Goal: Information Seeking & Learning: Find specific fact

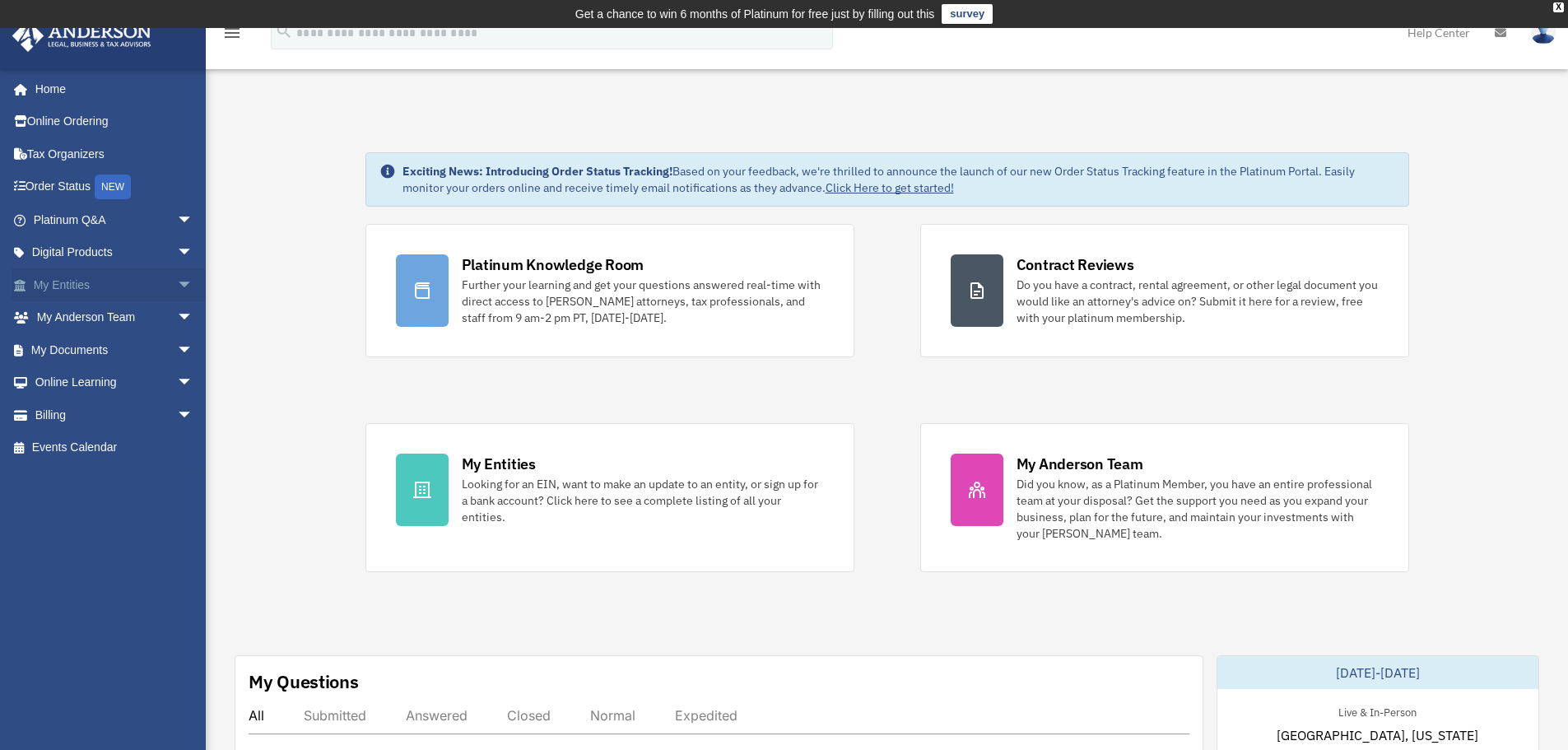
click at [177, 286] on span "arrow_drop_down" at bounding box center [193, 284] width 33 height 34
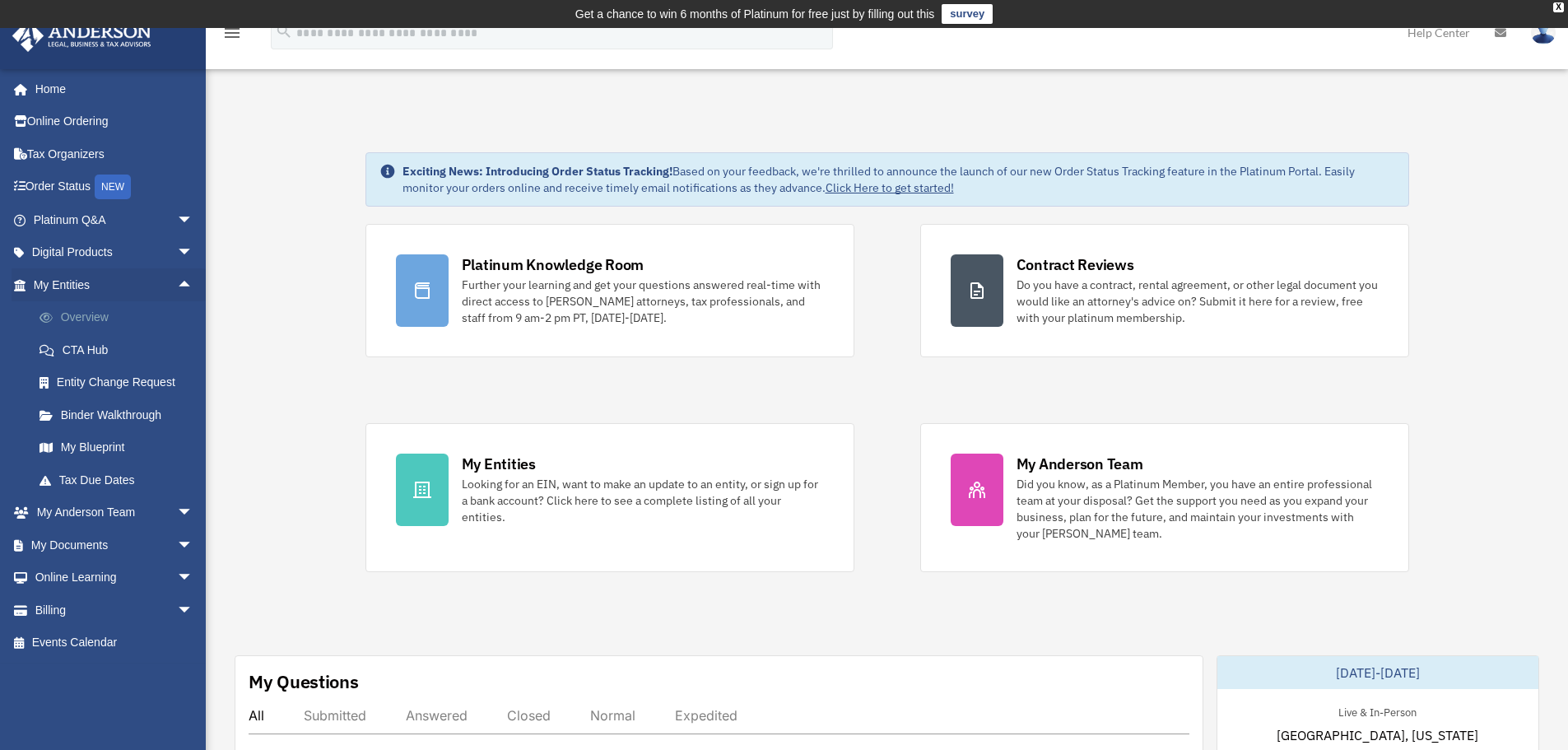
click at [106, 310] on link "Overview" at bounding box center [121, 318] width 195 height 33
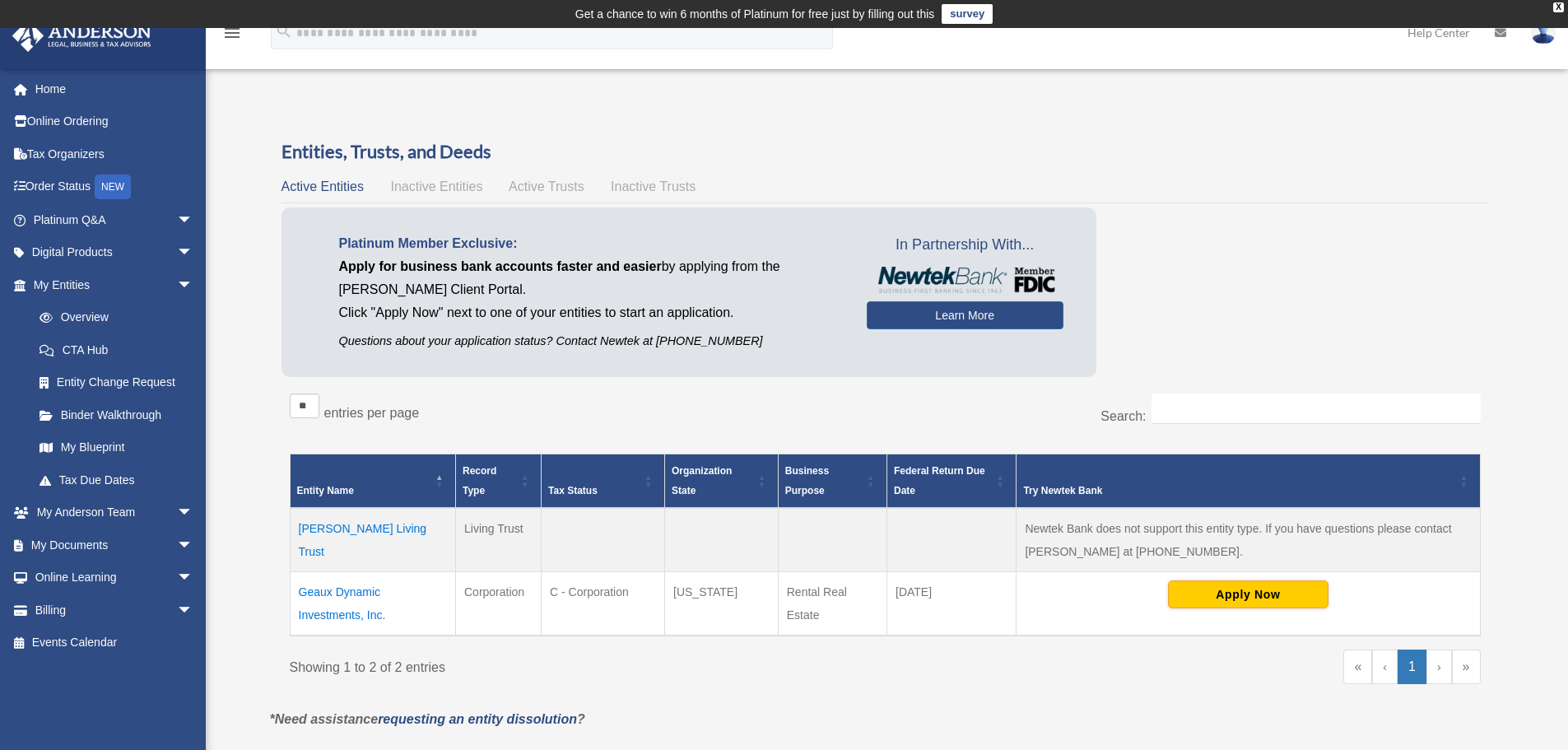
click at [347, 530] on td "Croker Living Trust" at bounding box center [372, 540] width 166 height 64
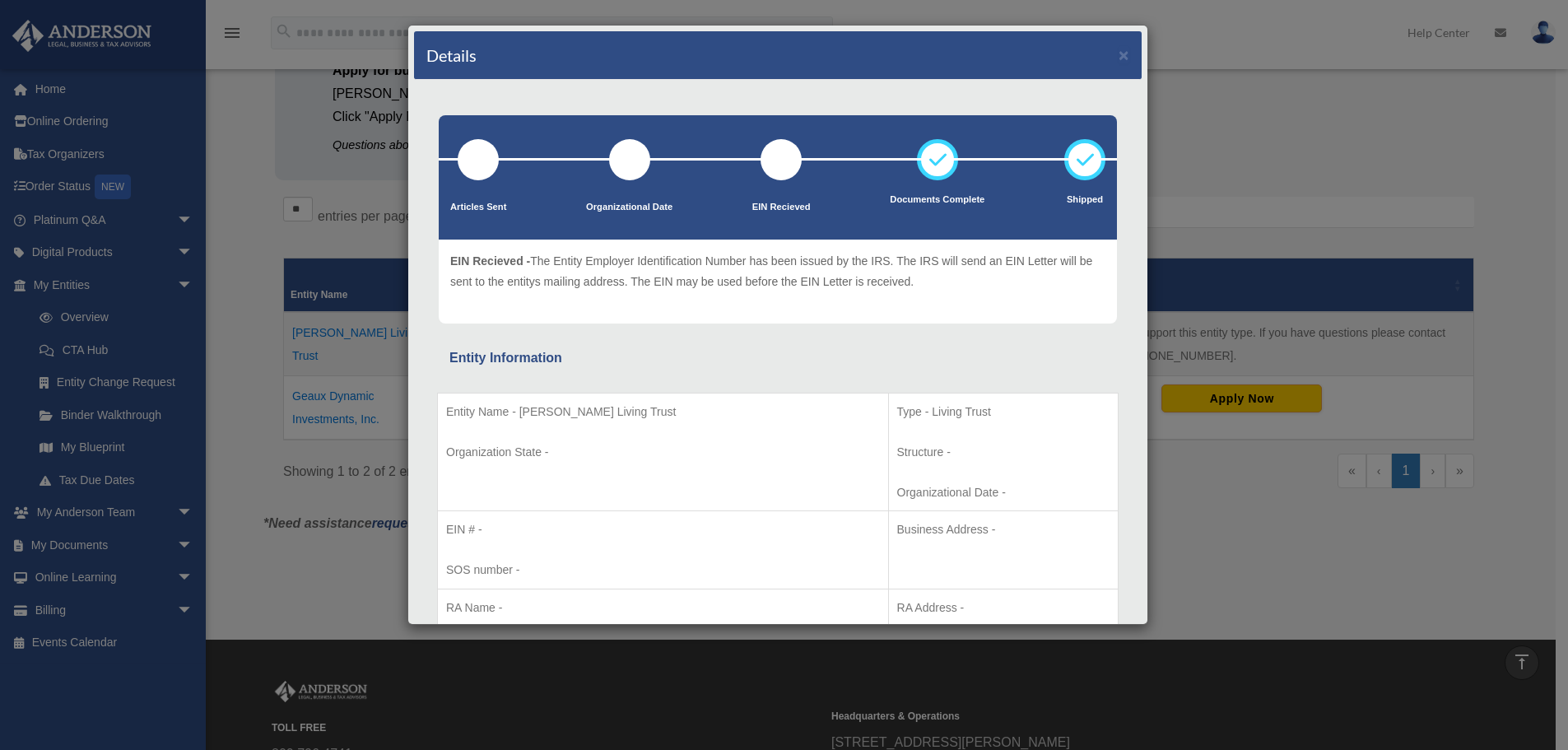
scroll to position [165, 0]
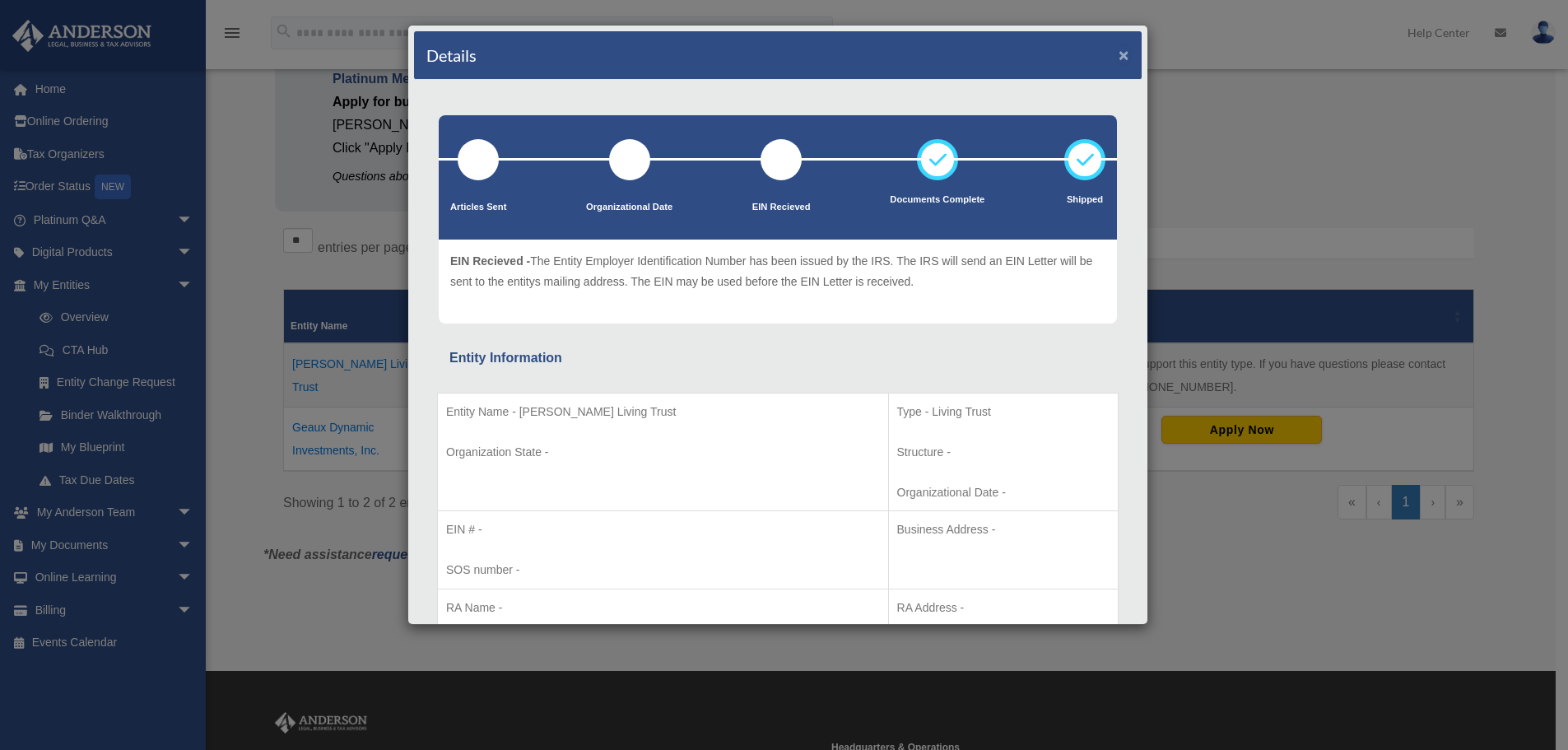
click at [1119, 53] on button "×" at bounding box center [1124, 54] width 10 height 17
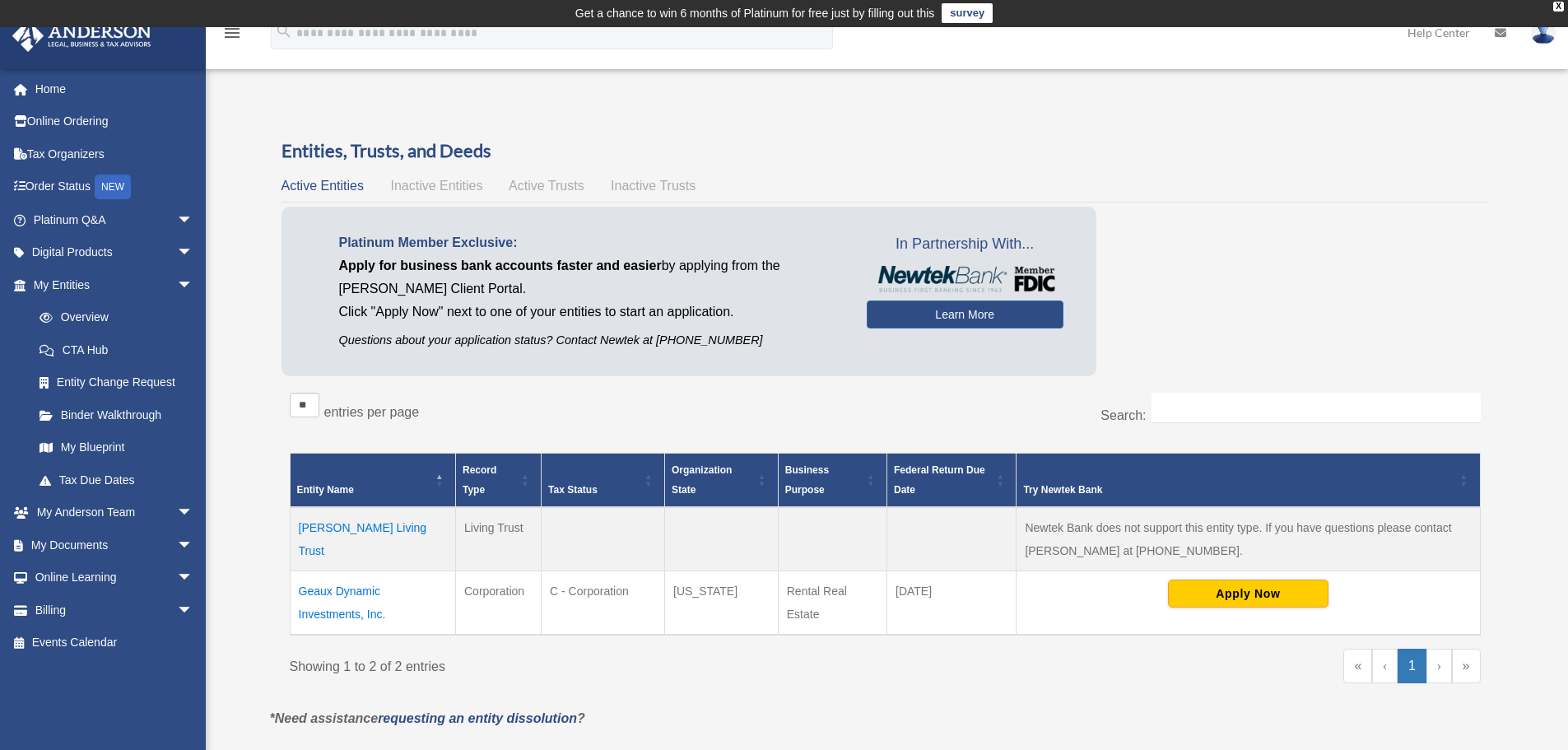
scroll to position [0, 0]
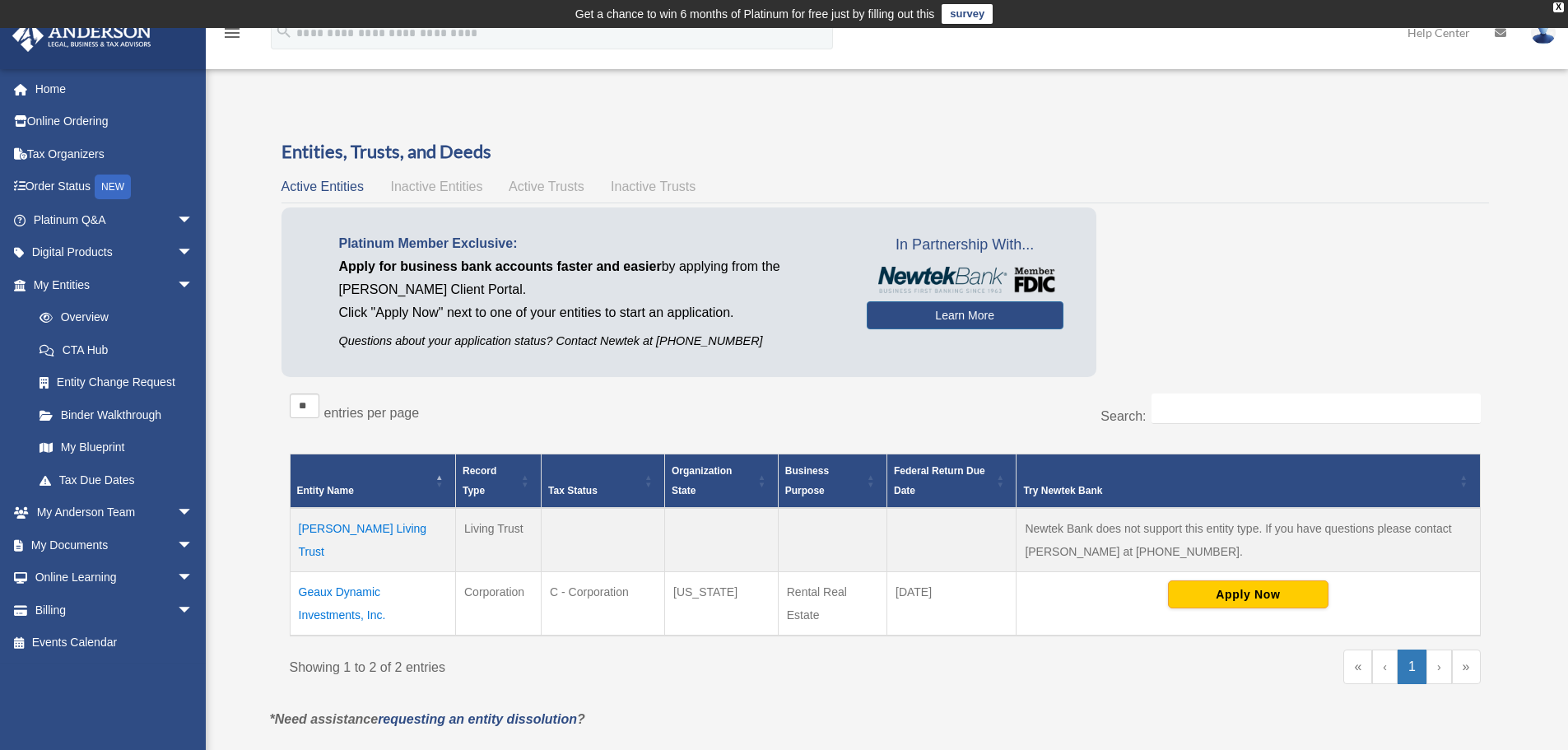
click at [460, 187] on span "Inactive Entities" at bounding box center [436, 186] width 92 height 14
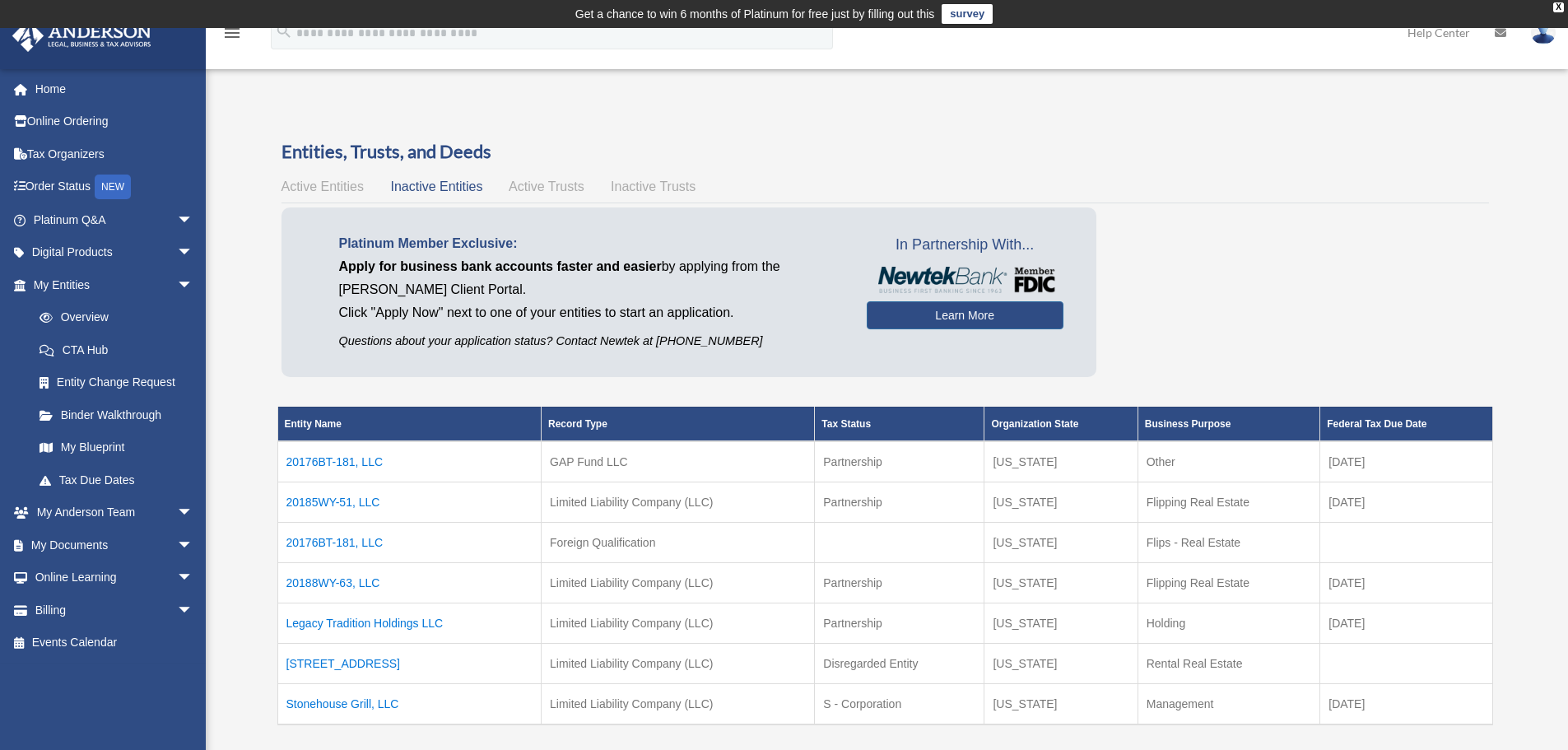
click at [540, 183] on span "Active Trusts" at bounding box center [547, 186] width 76 height 14
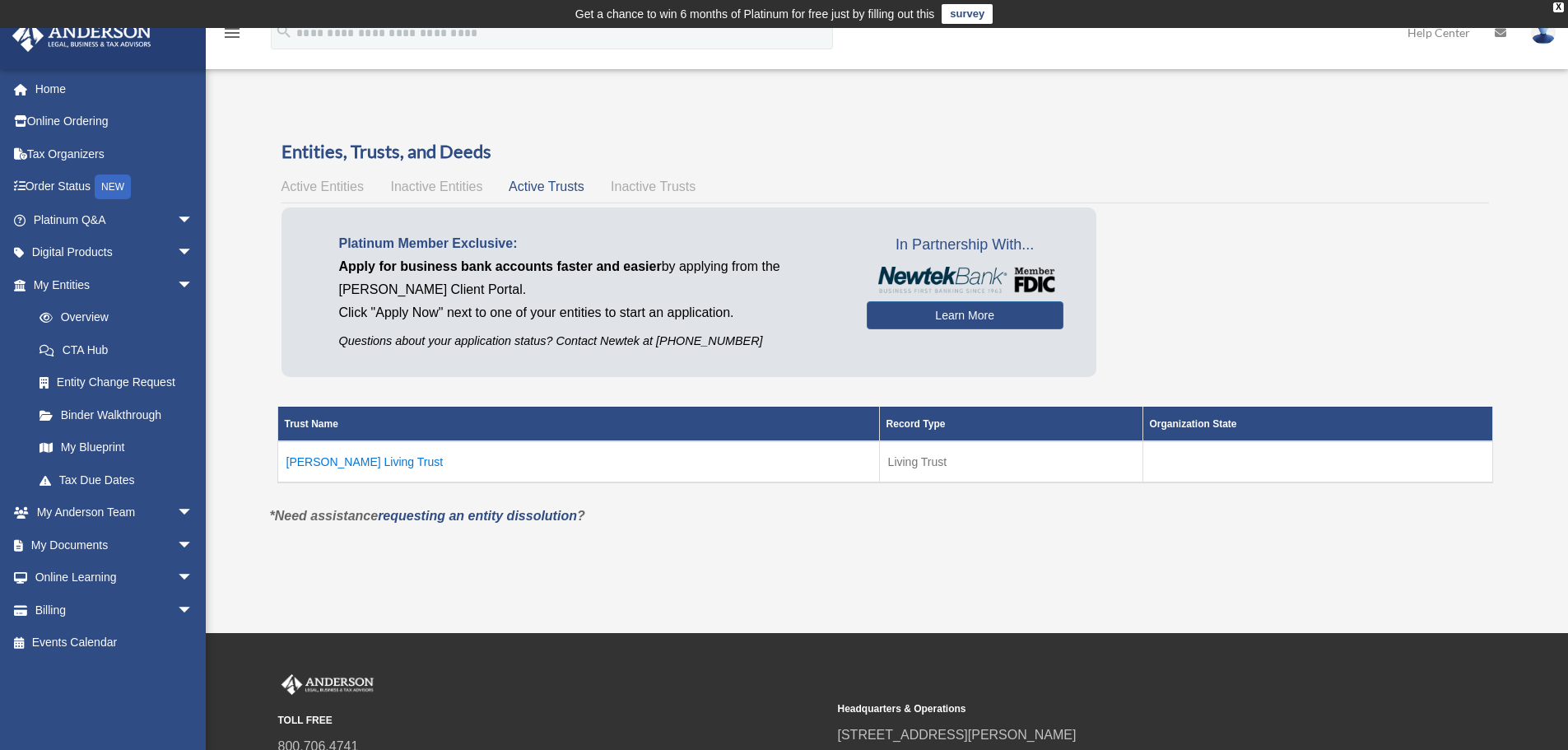
click at [622, 188] on span "Inactive Trusts" at bounding box center [653, 186] width 84 height 14
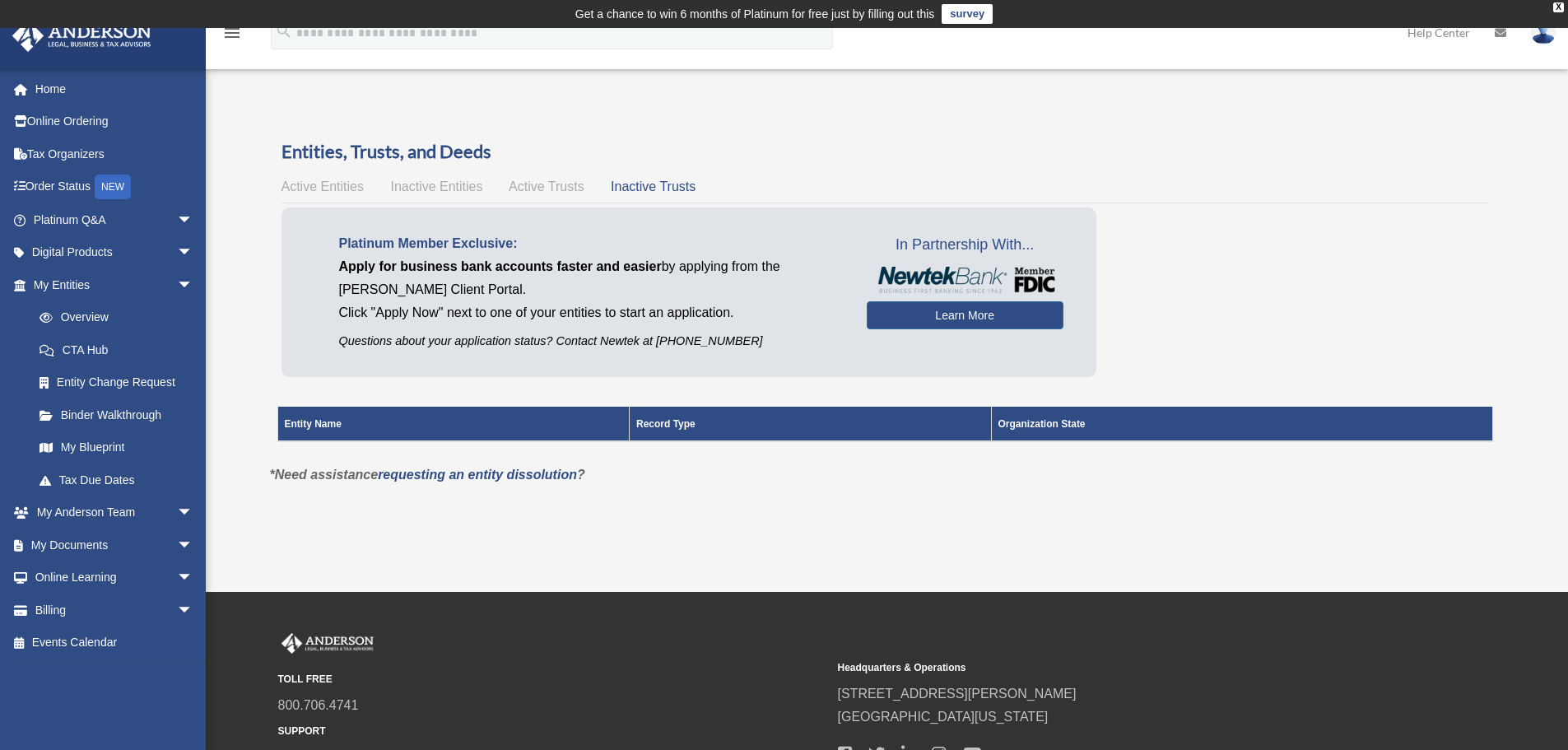
click at [427, 188] on span "Inactive Entities" at bounding box center [436, 186] width 92 height 14
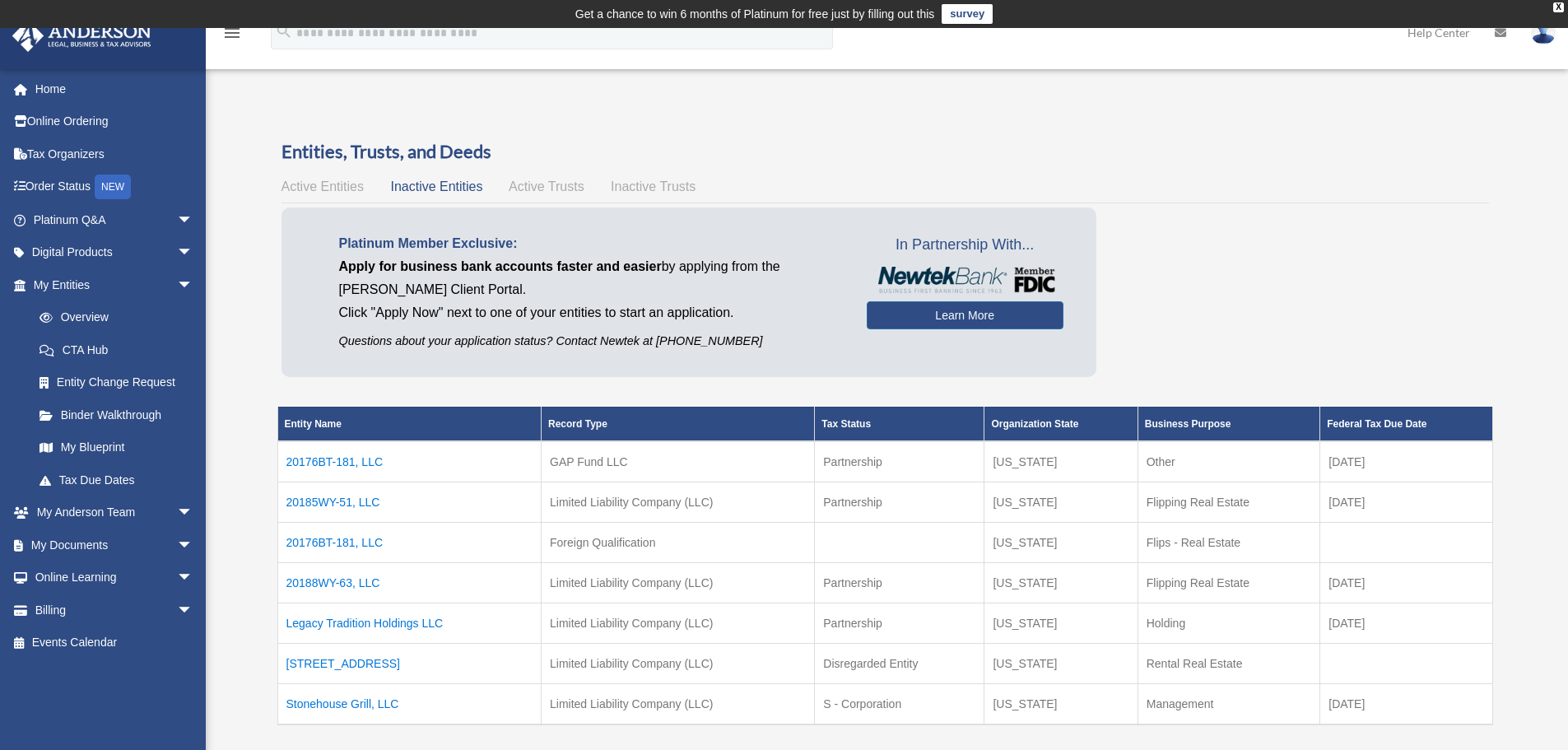
click at [289, 188] on span "Active Entities" at bounding box center [322, 186] width 82 height 14
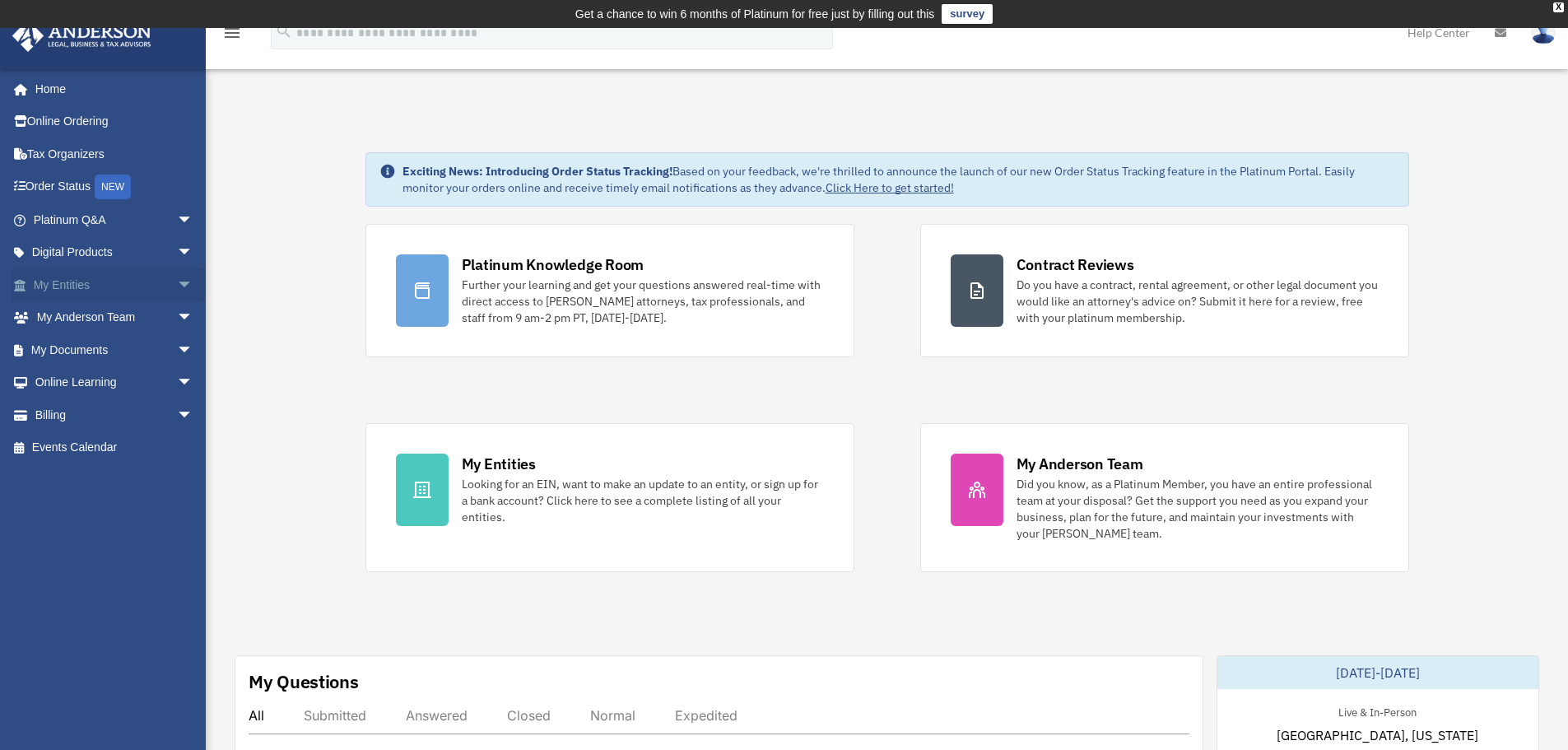
click at [178, 284] on span "arrow_drop_down" at bounding box center [193, 284] width 33 height 34
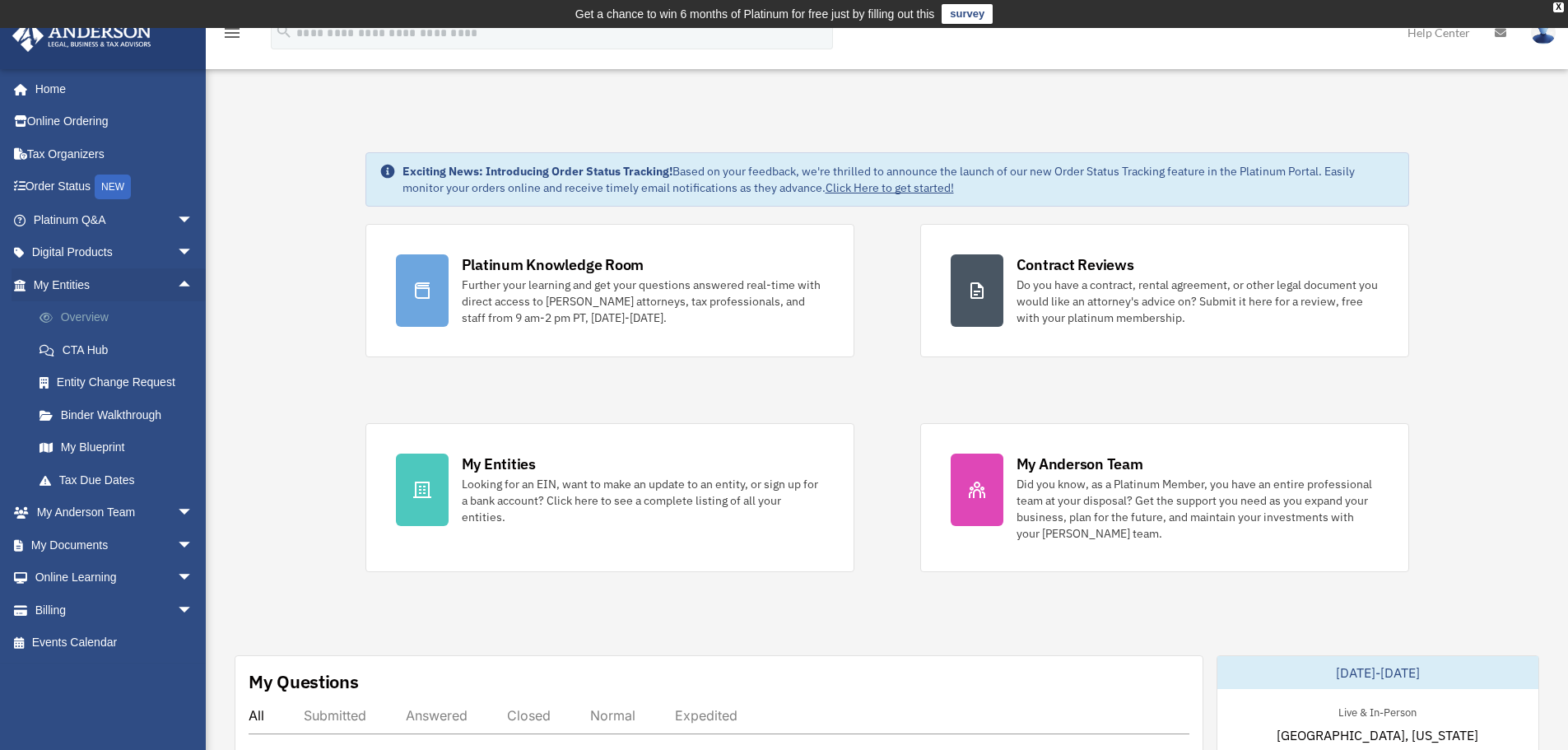
click at [99, 309] on link "Overview" at bounding box center [121, 318] width 195 height 33
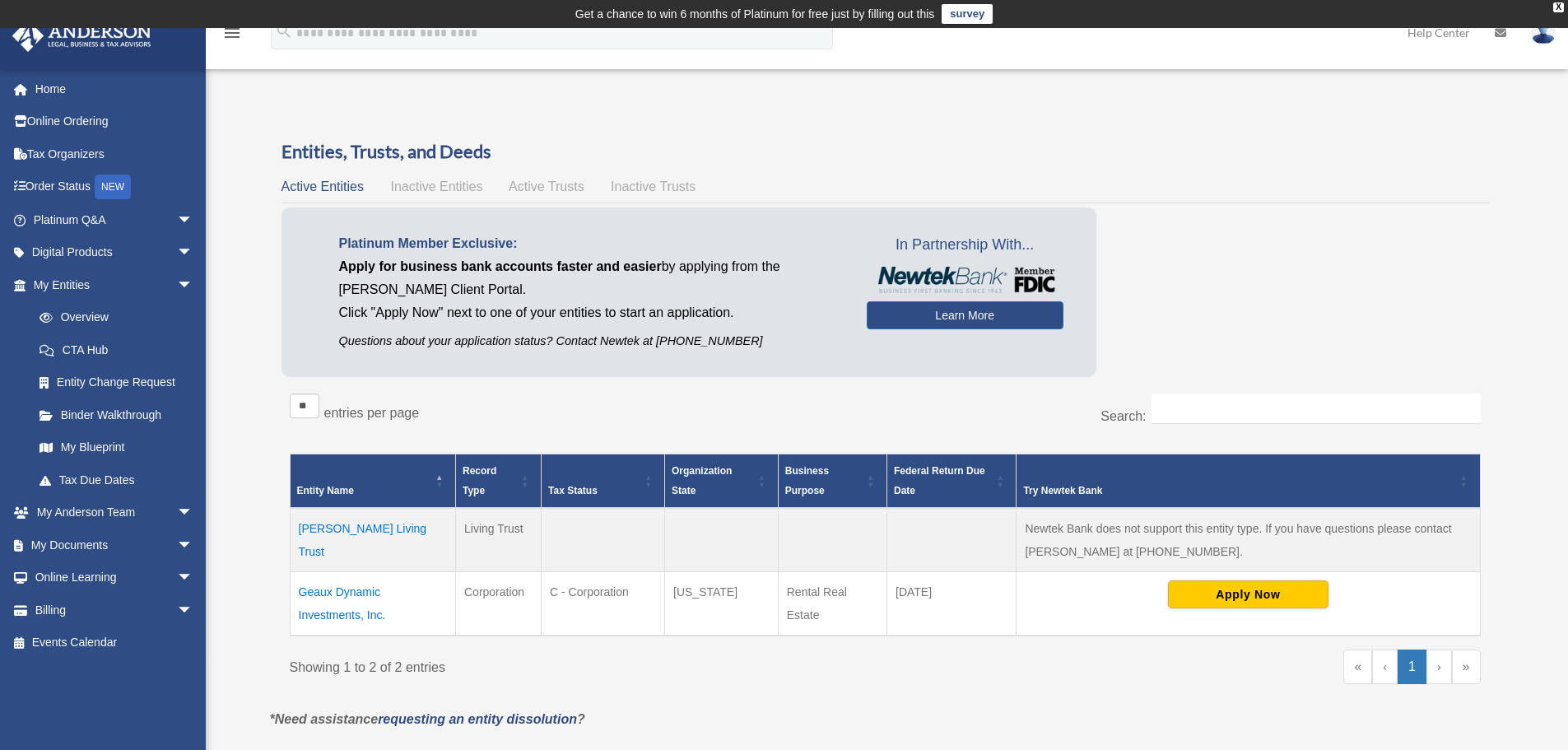
click at [422, 185] on span "Inactive Entities" at bounding box center [436, 186] width 92 height 14
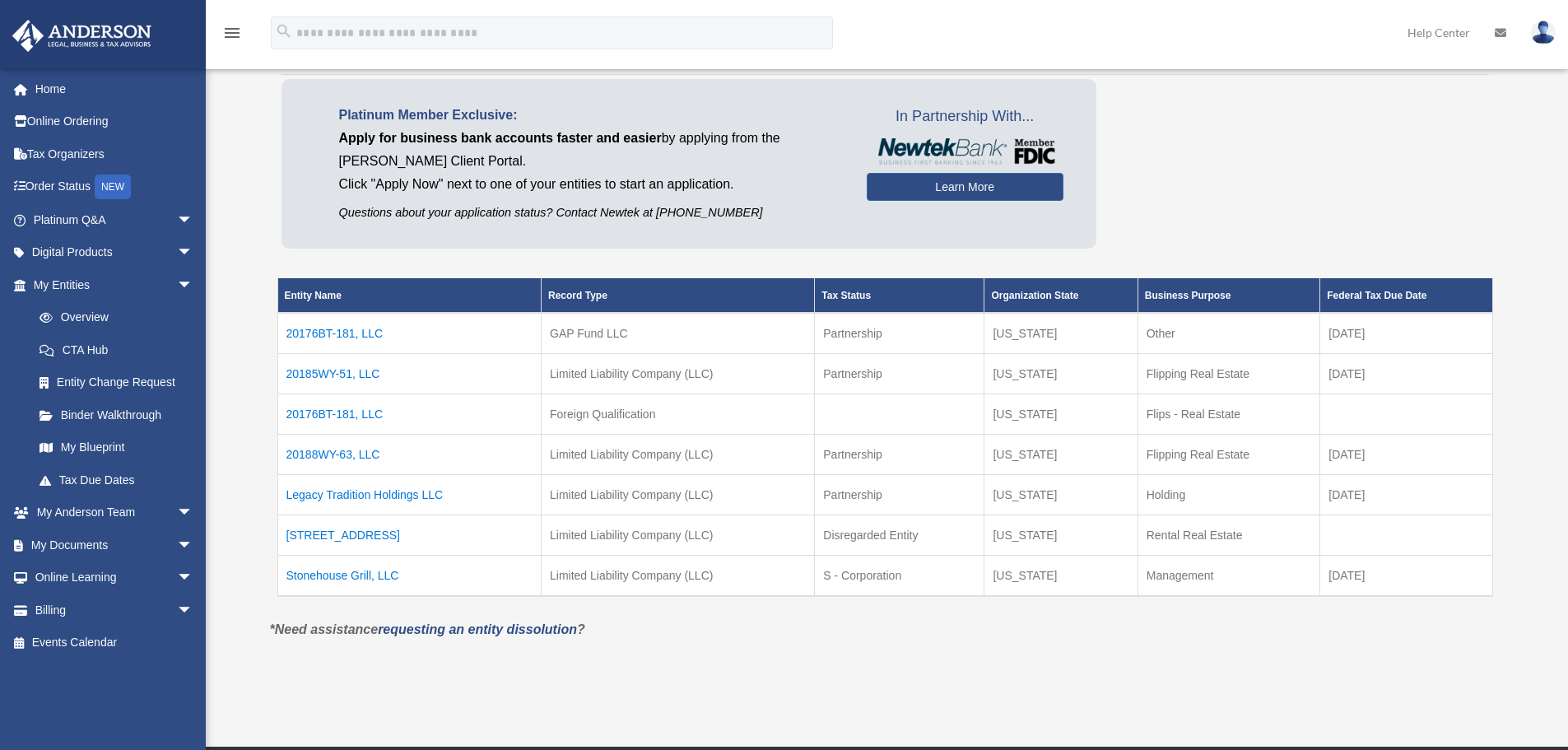
scroll to position [165, 0]
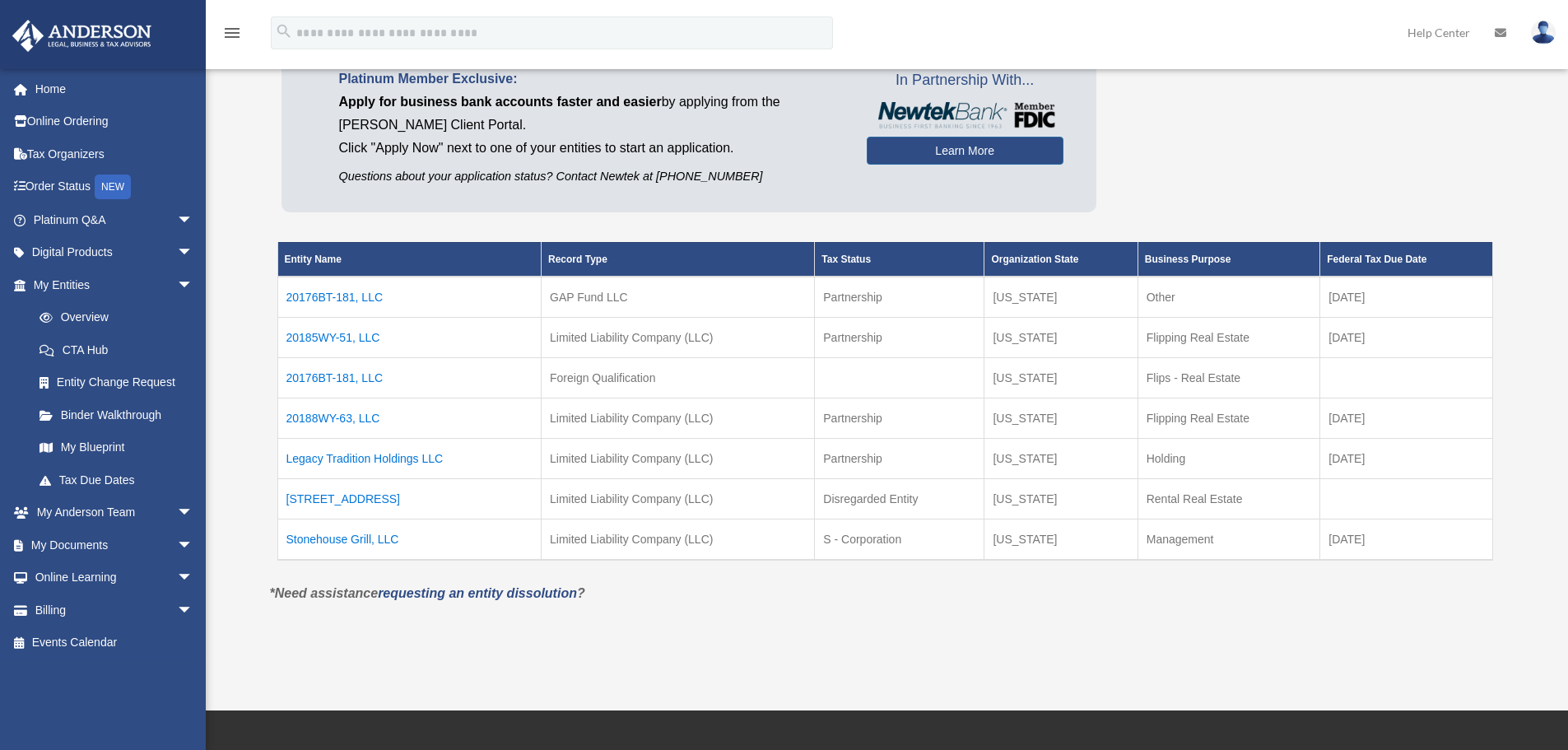
click at [366, 415] on td "20188WY-63, LLC" at bounding box center [409, 417] width 265 height 41
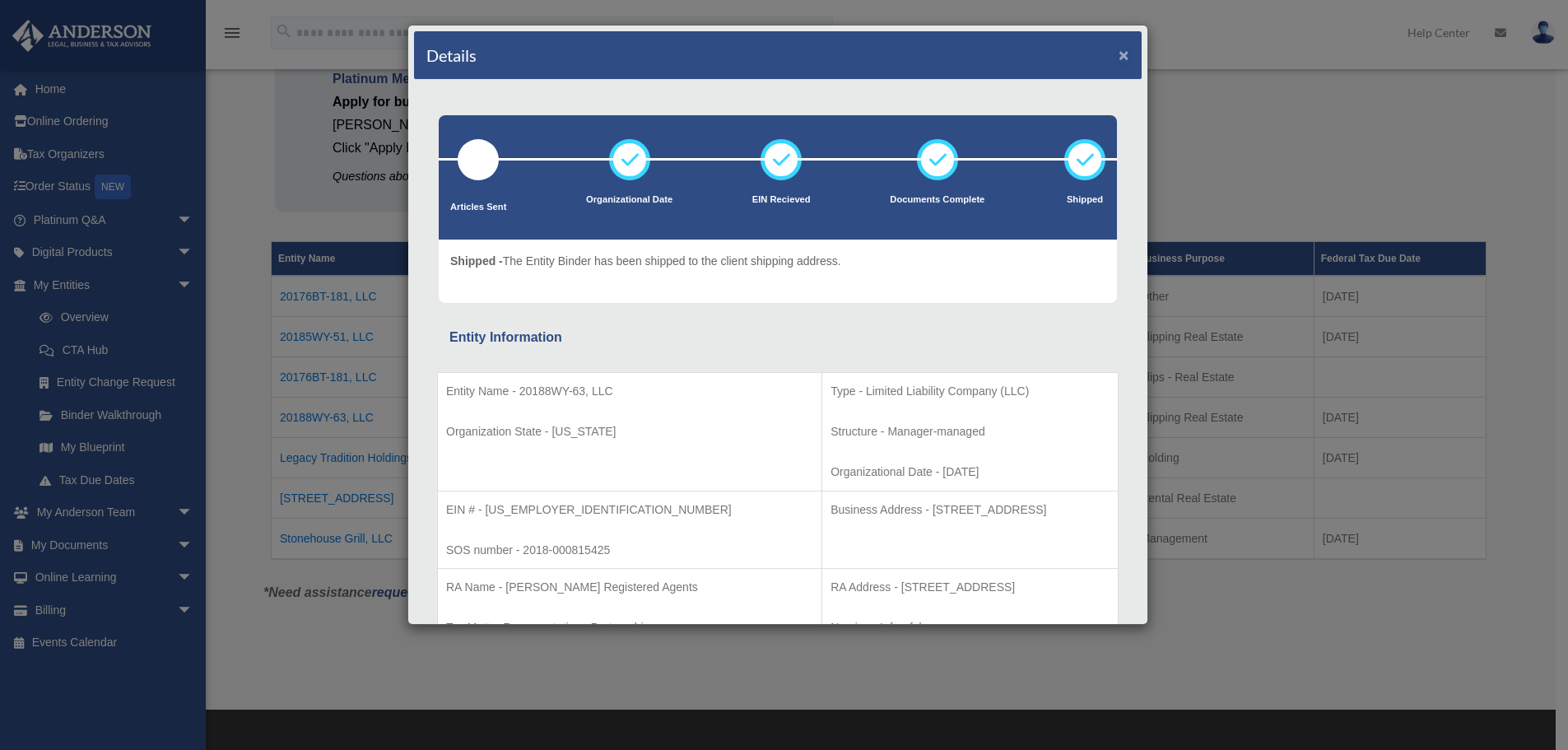
click at [1119, 54] on button "×" at bounding box center [1124, 54] width 10 height 17
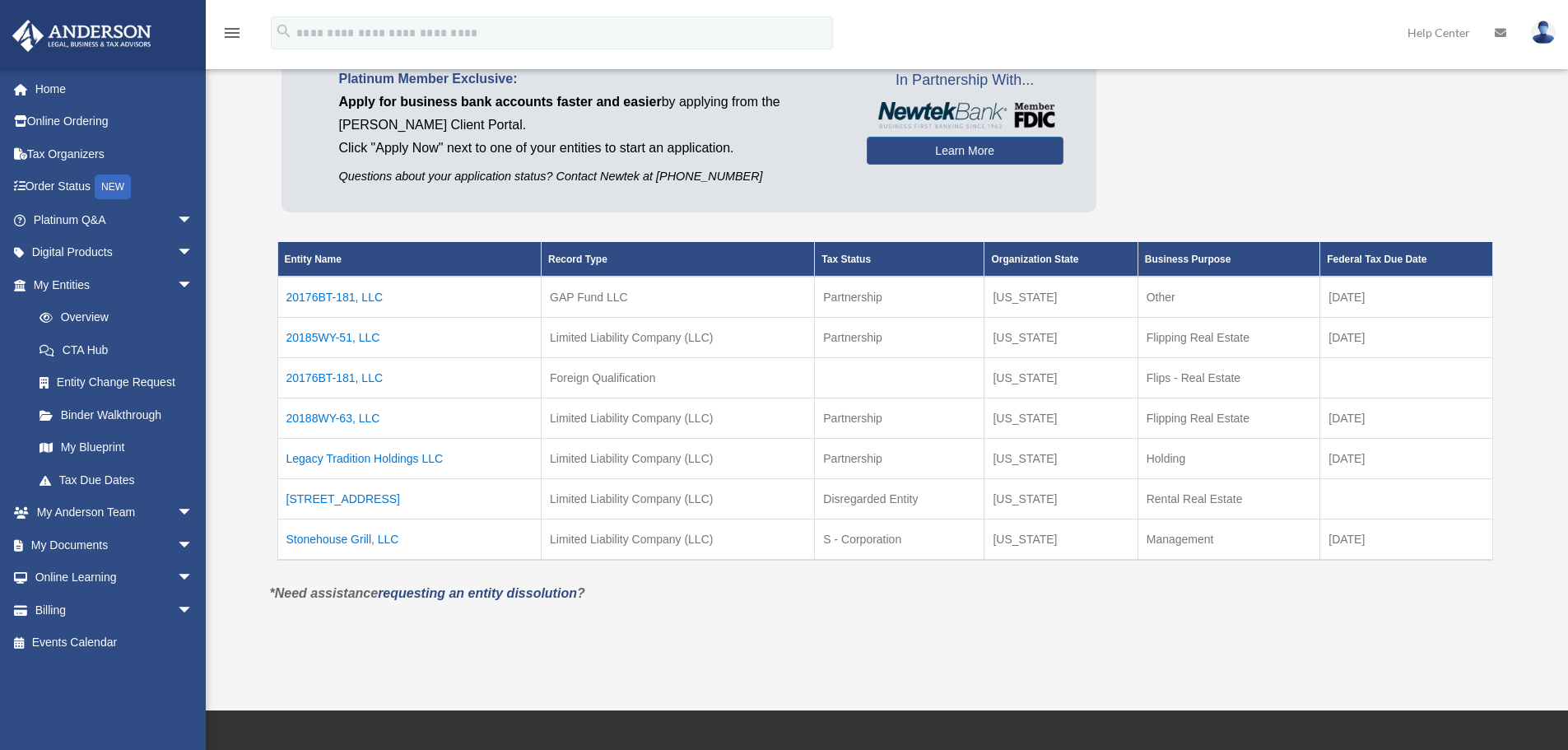
click at [362, 459] on td "Legacy Tradition Holdings LLC" at bounding box center [409, 458] width 265 height 41
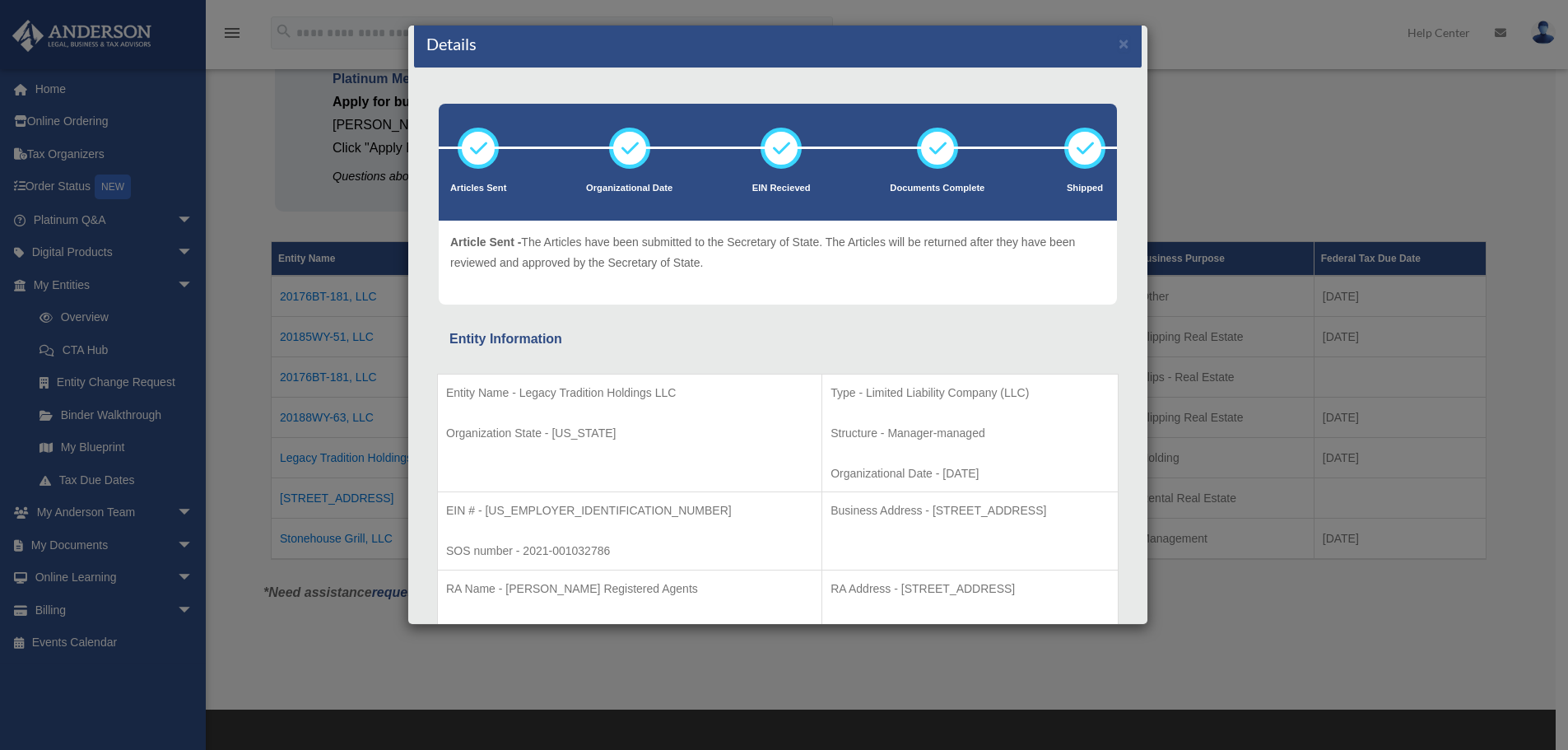
scroll to position [8, 0]
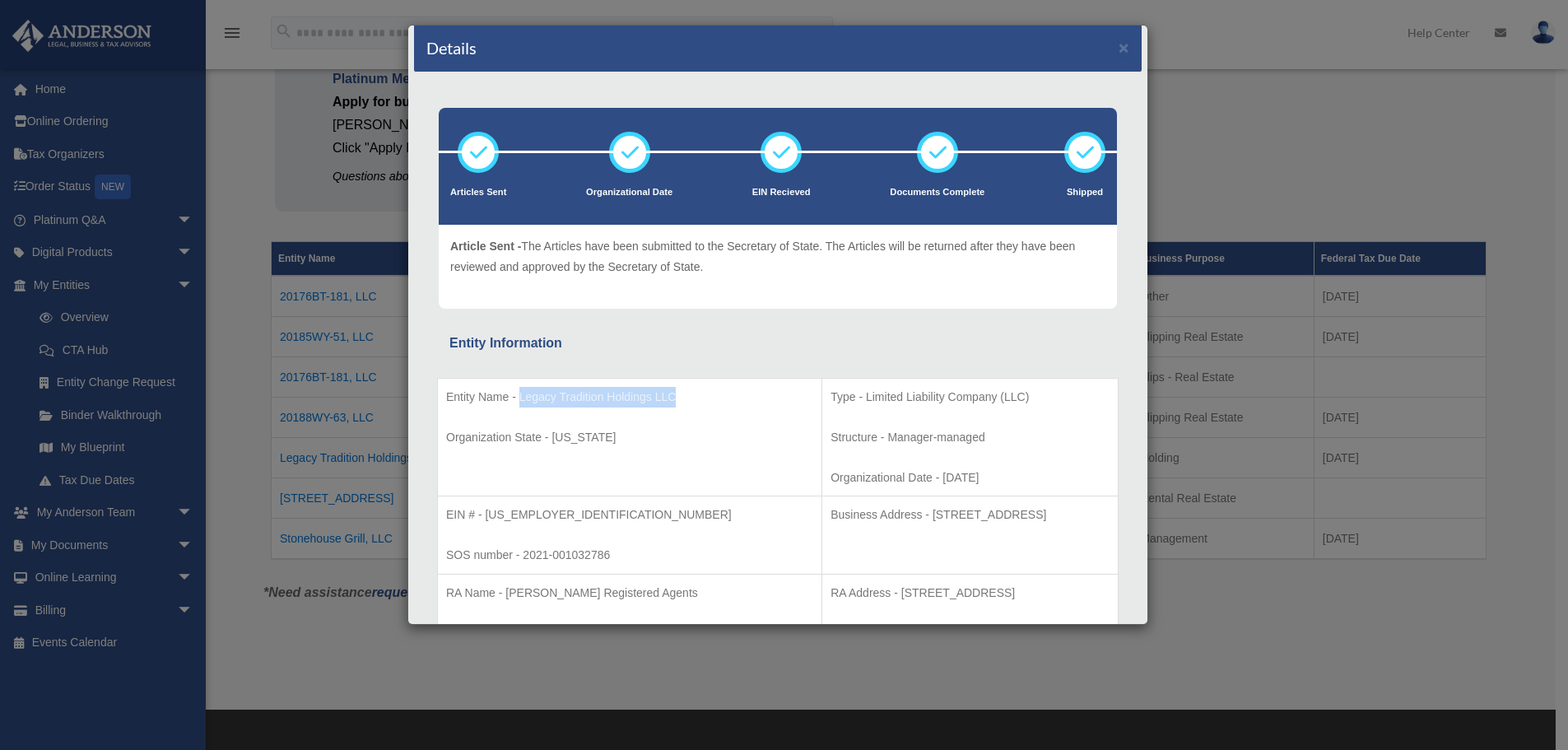
drag, startPoint x: 676, startPoint y: 394, endPoint x: 519, endPoint y: 397, distance: 157.0
click at [519, 397] on p "Entity Name - Legacy Tradition Holdings LLC" at bounding box center [630, 397] width 367 height 21
copy p "Legacy Tradition Holdings LLC"
click at [960, 447] on p "Structure - Manager-managed" at bounding box center [971, 438] width 279 height 21
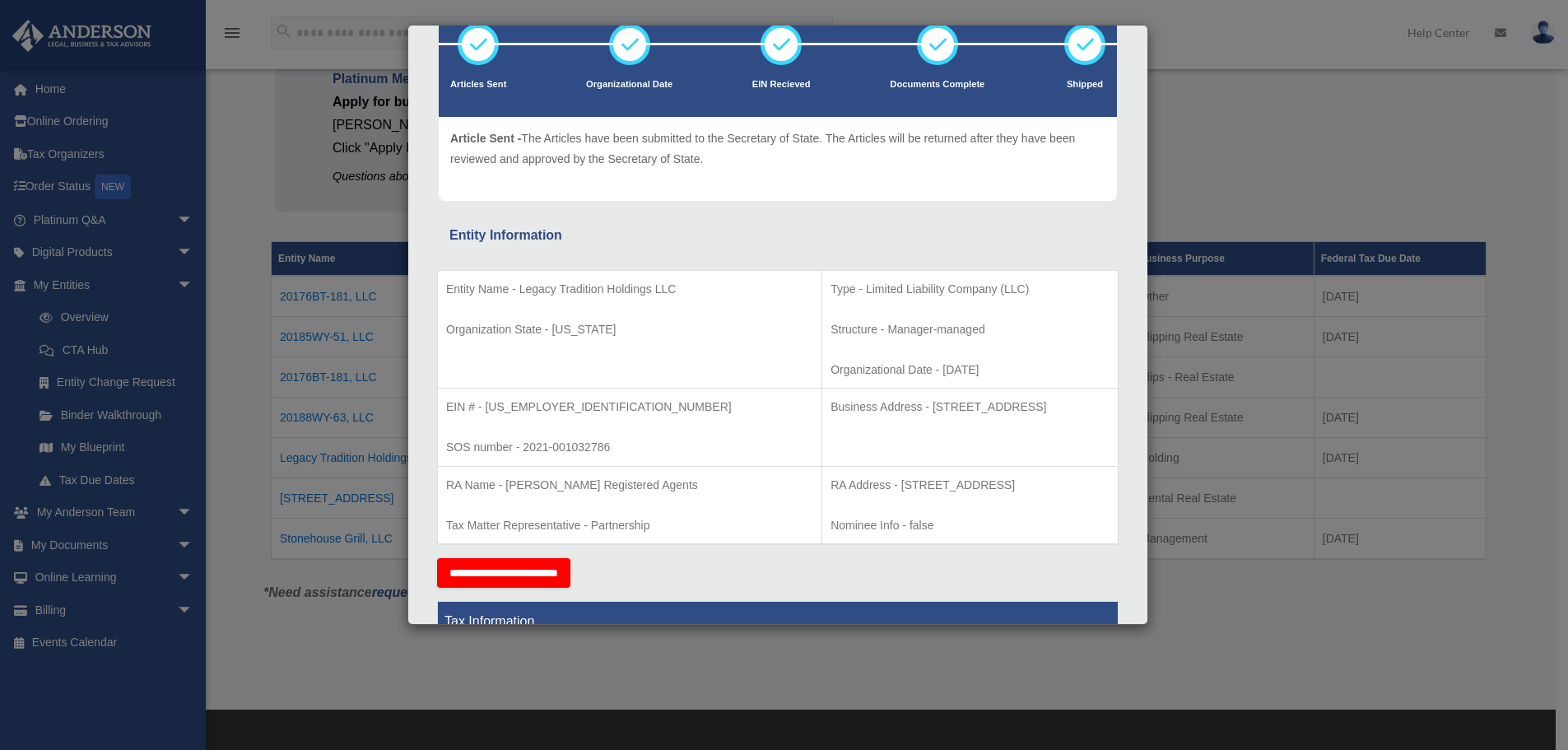
scroll to position [172, 0]
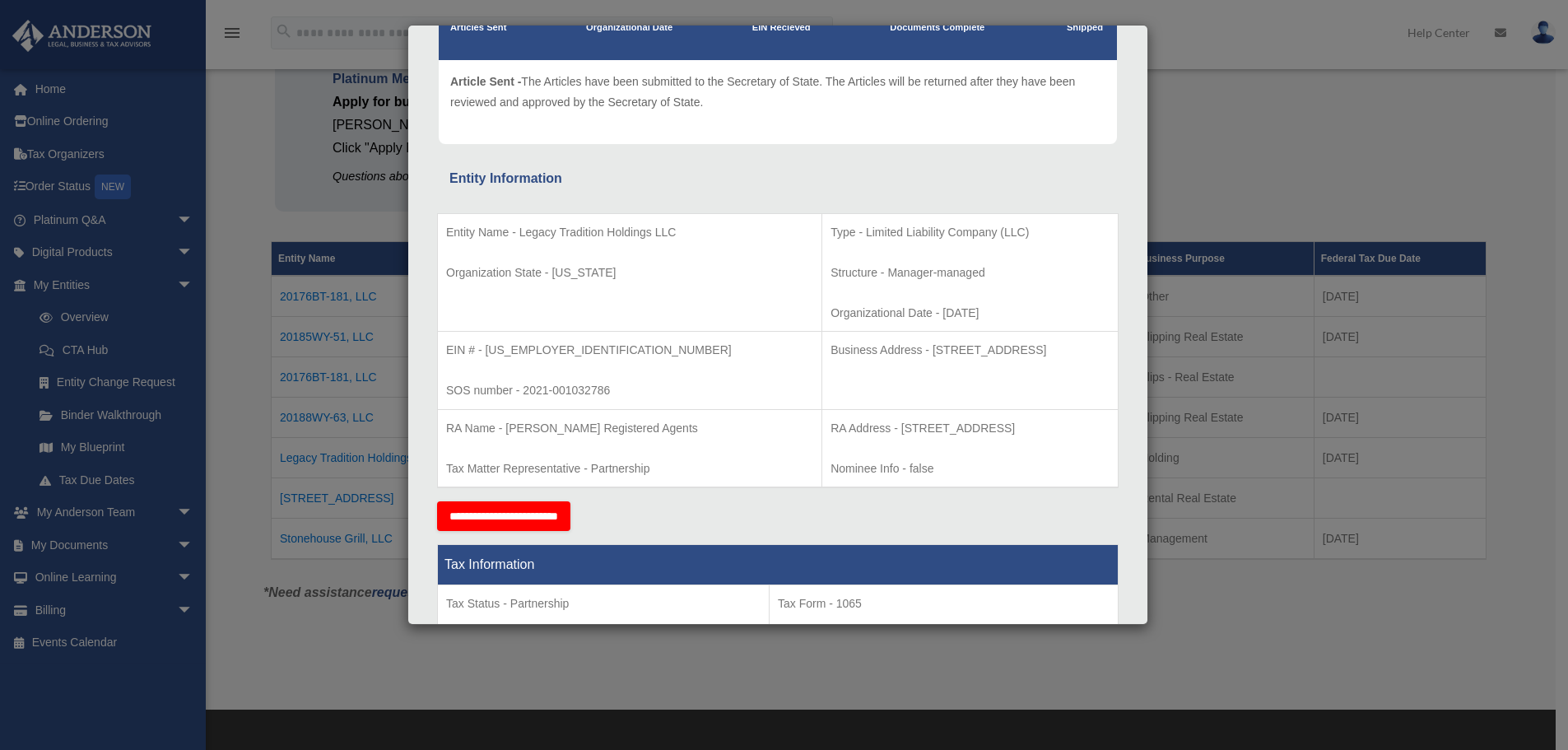
drag, startPoint x: 828, startPoint y: 316, endPoint x: 886, endPoint y: 319, distance: 58.1
click at [886, 319] on p "Organizational Date - 2021-09-02" at bounding box center [971, 313] width 279 height 21
drag, startPoint x: 523, startPoint y: 393, endPoint x: 609, endPoint y: 393, distance: 86.0
click at [609, 393] on p "SOS number - 2021-001032786" at bounding box center [630, 391] width 367 height 21
copy p "2021-001032786"
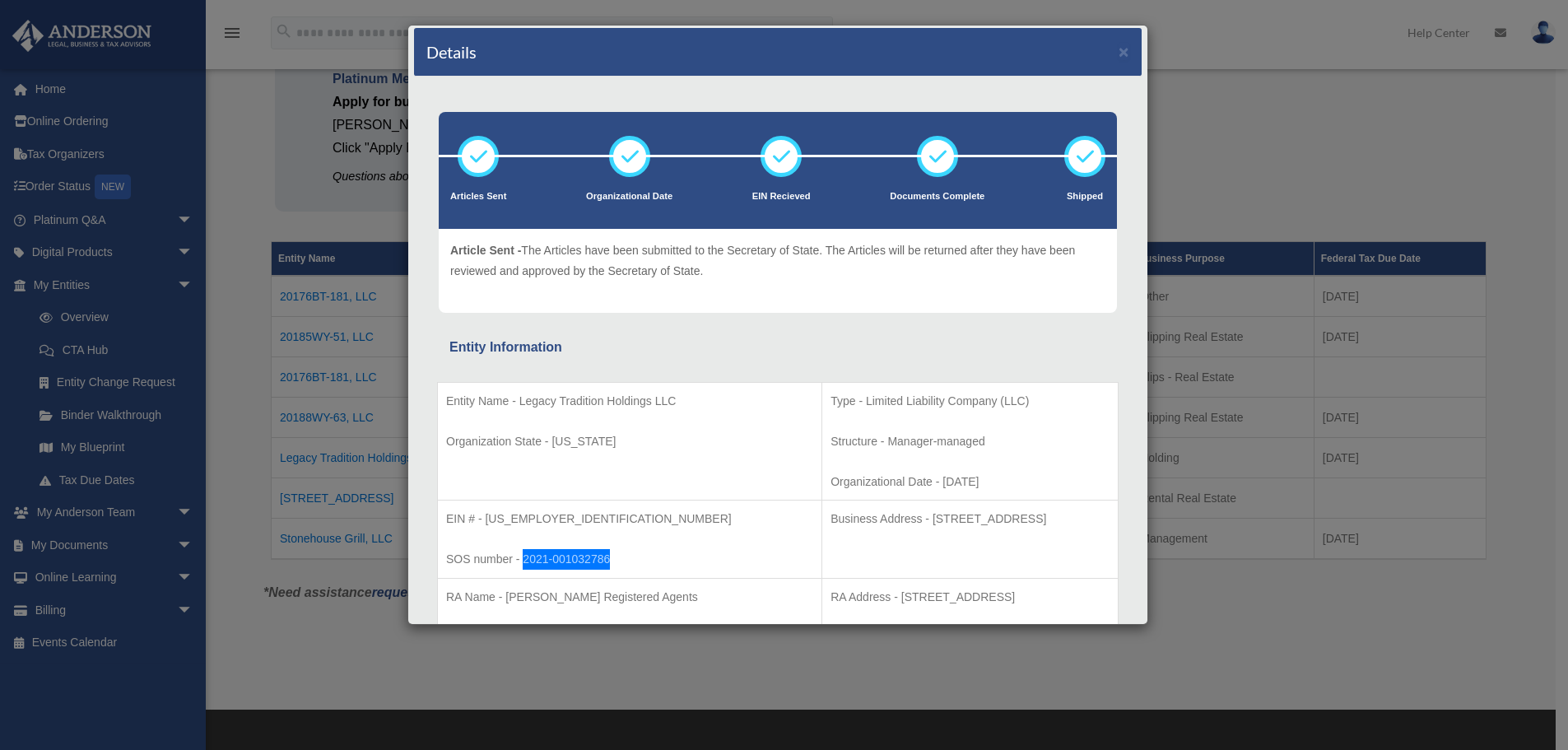
scroll to position [0, 0]
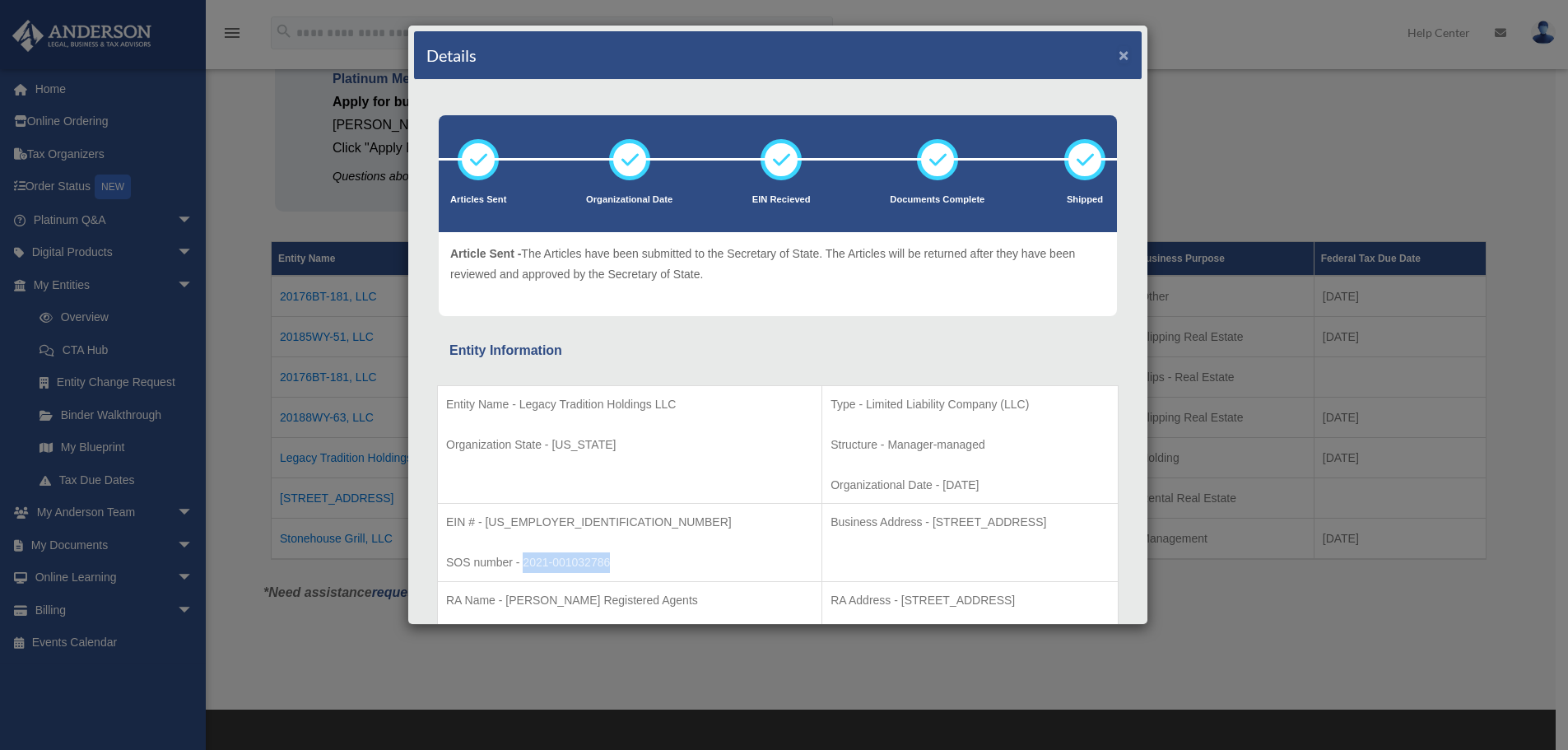
click at [1119, 53] on button "×" at bounding box center [1124, 54] width 10 height 17
